Goal: Obtain resource: Obtain resource

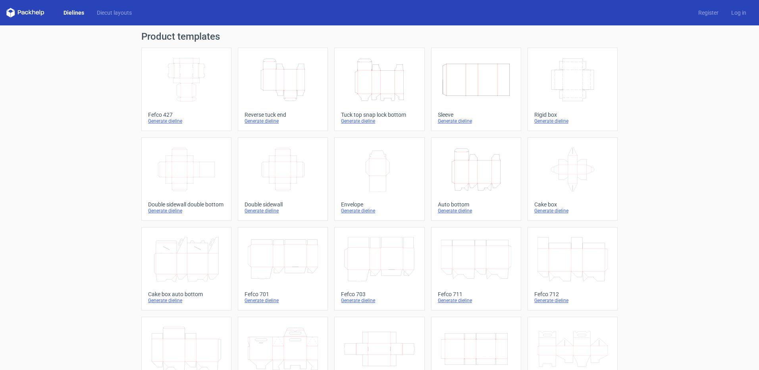
click at [559, 209] on div "Generate dieline" at bounding box center [572, 211] width 77 height 6
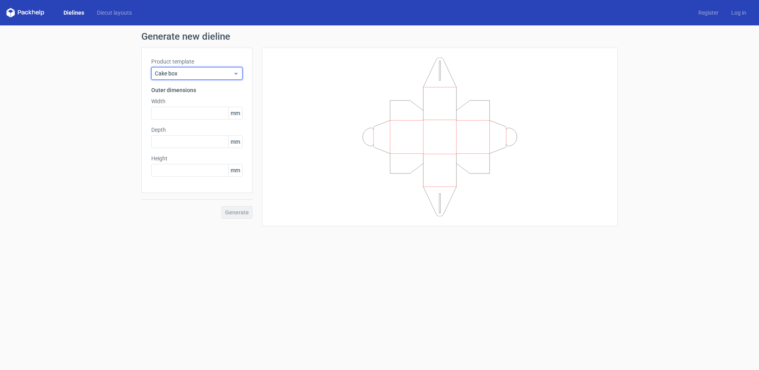
click at [193, 73] on span "Cake box" at bounding box center [194, 73] width 78 height 8
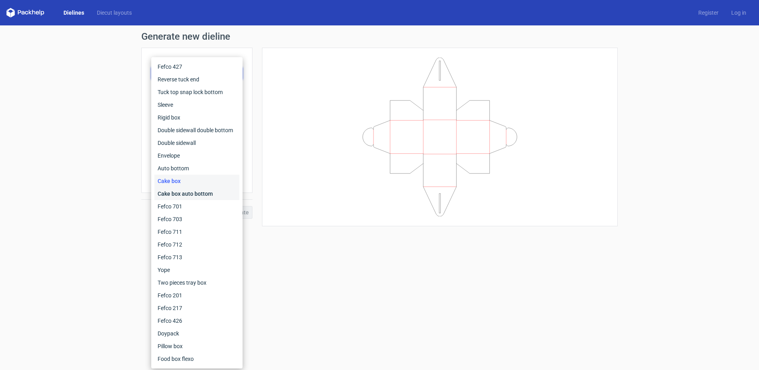
click at [200, 192] on div "Cake box auto bottom" at bounding box center [196, 193] width 85 height 13
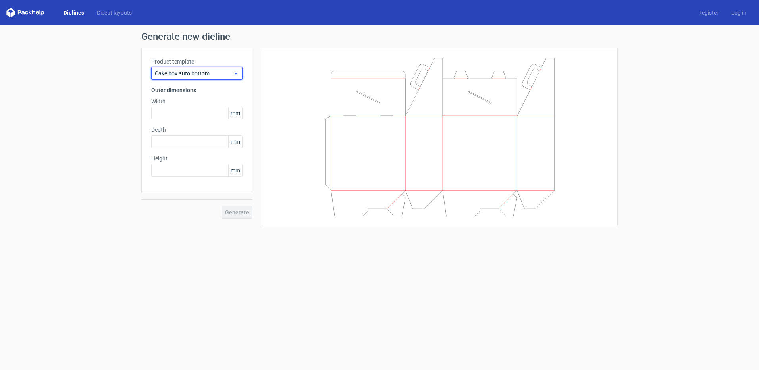
click at [200, 72] on span "Cake box auto bottom" at bounding box center [194, 73] width 78 height 8
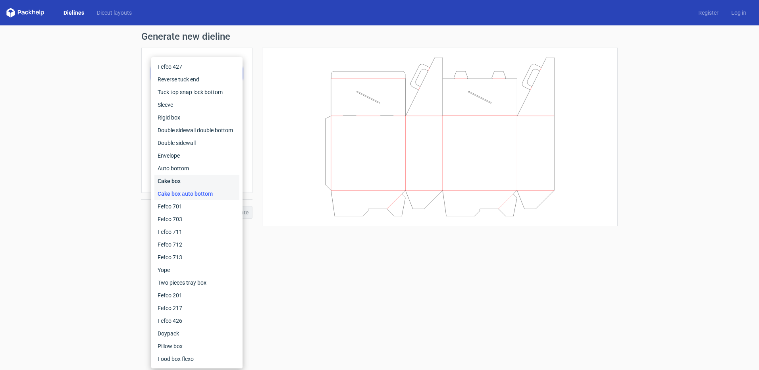
click at [194, 184] on div "Cake box" at bounding box center [196, 181] width 85 height 13
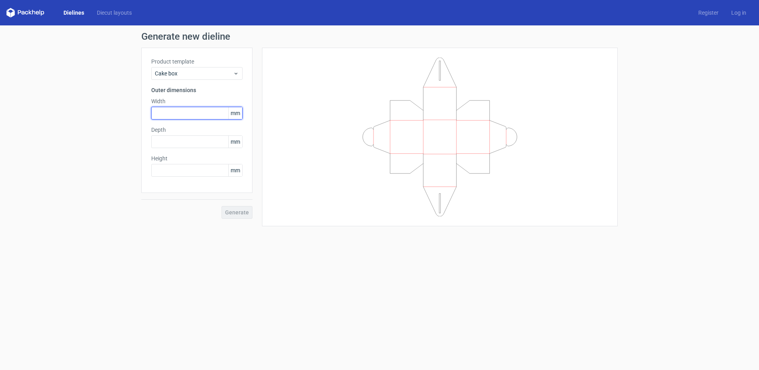
click at [183, 113] on input "text" at bounding box center [196, 113] width 91 height 13
type input "1"
type input "150"
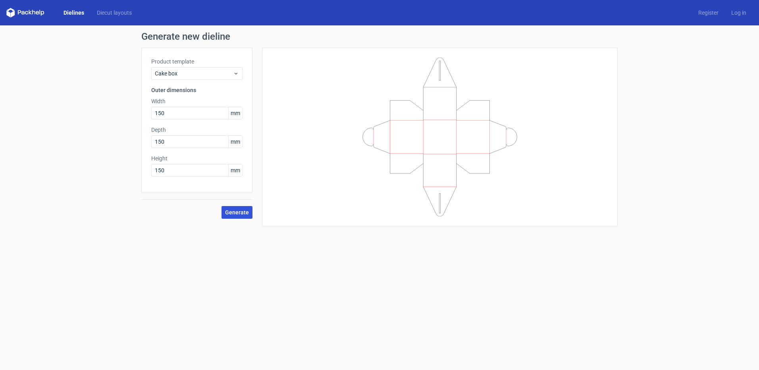
click at [237, 213] on span "Generate" at bounding box center [237, 213] width 24 height 6
